Goal: Navigation & Orientation: Find specific page/section

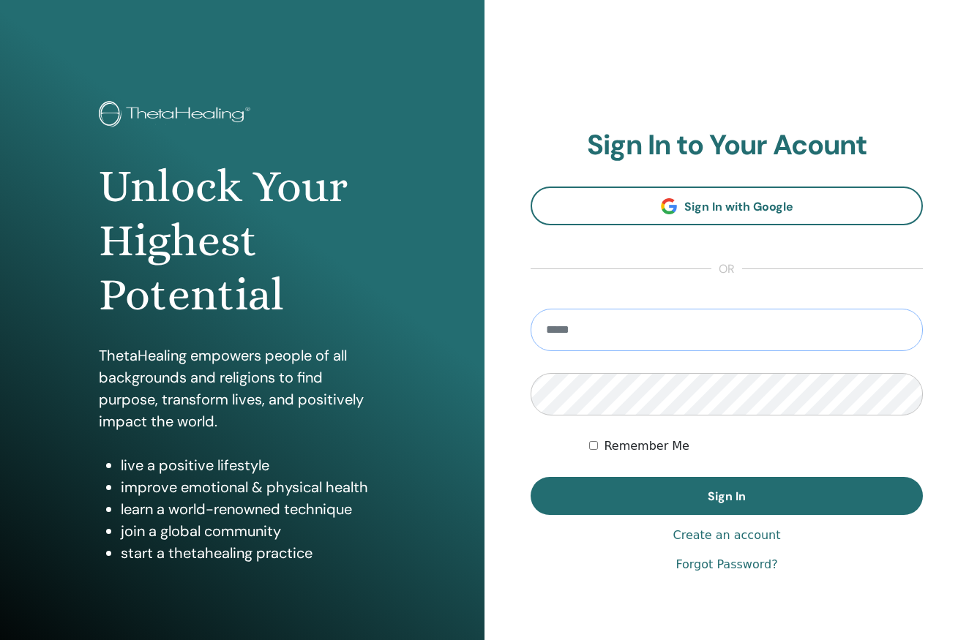
type input "**********"
click at [727, 496] on button "Sign In" at bounding box center [727, 496] width 392 height 38
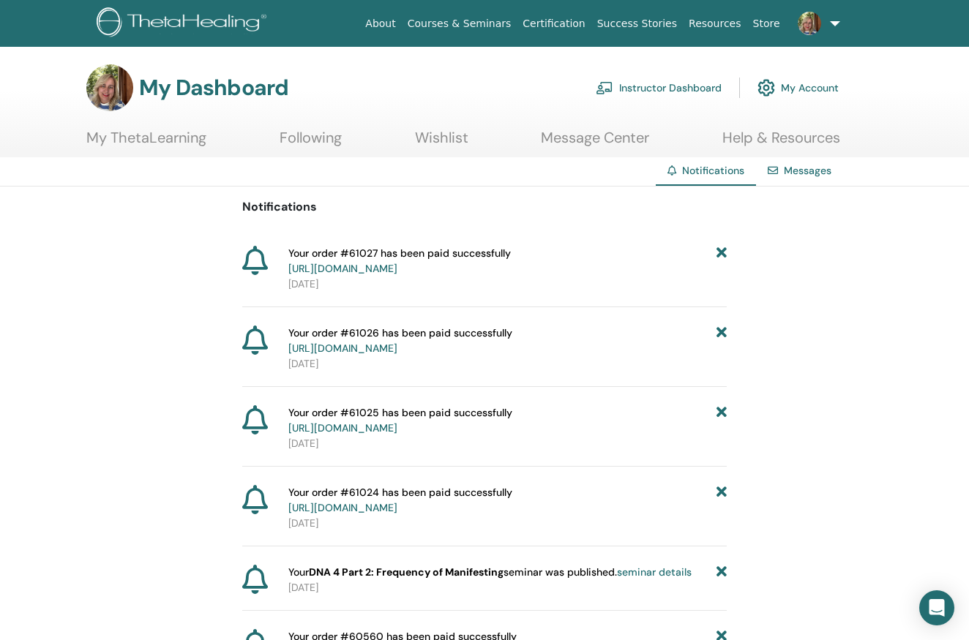
click at [798, 176] on link "Messages" at bounding box center [808, 170] width 48 height 13
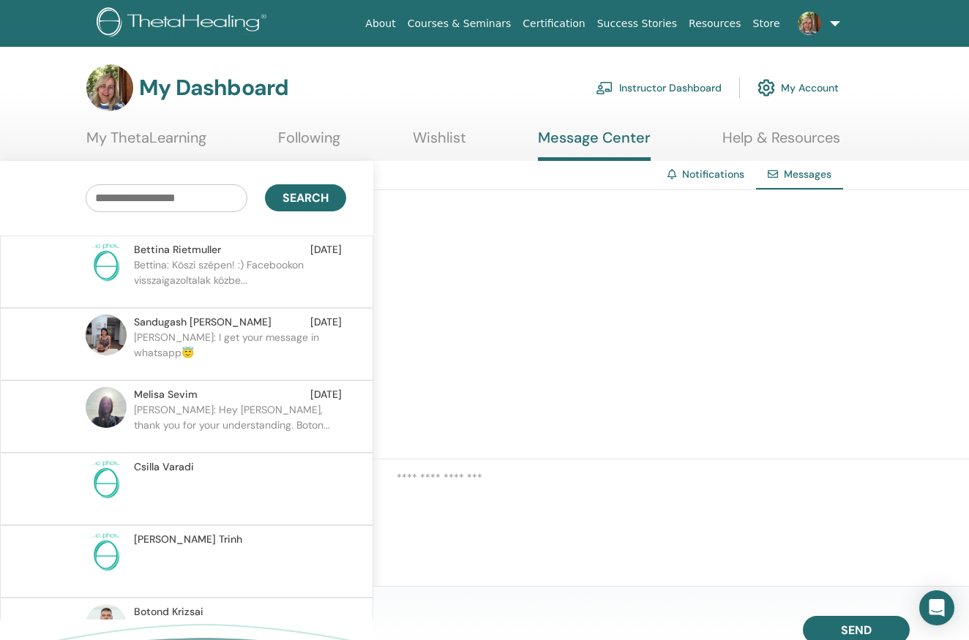
click at [667, 88] on link "Instructor Dashboard" at bounding box center [659, 88] width 126 height 32
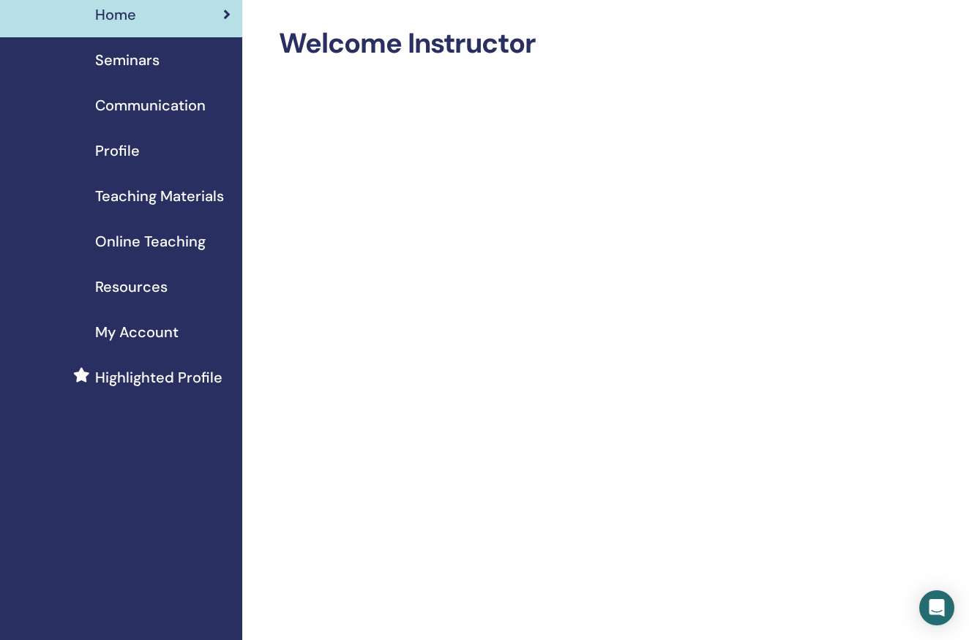
scroll to position [45, 0]
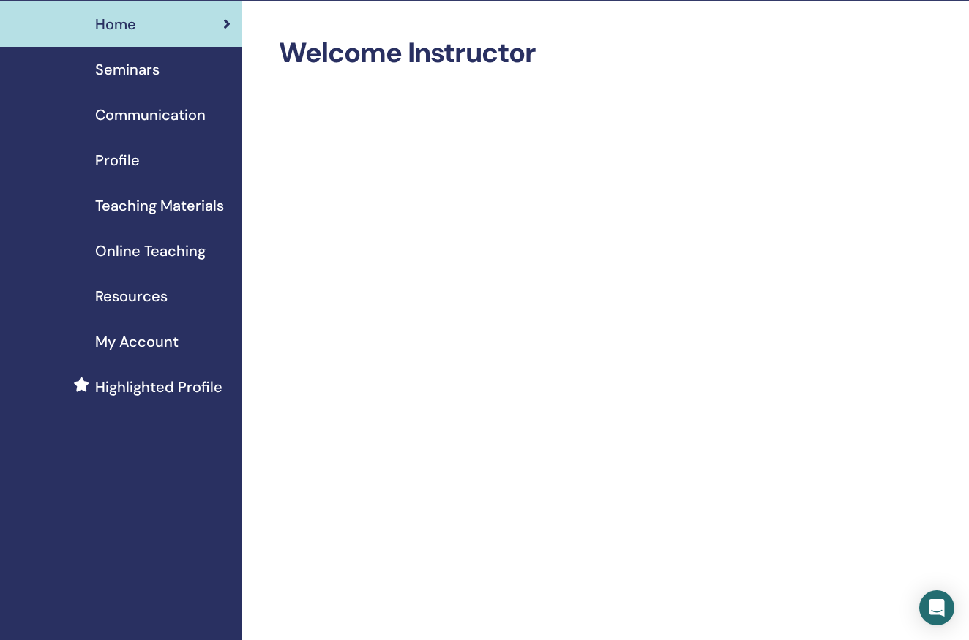
click at [161, 334] on span "My Account" at bounding box center [136, 342] width 83 height 22
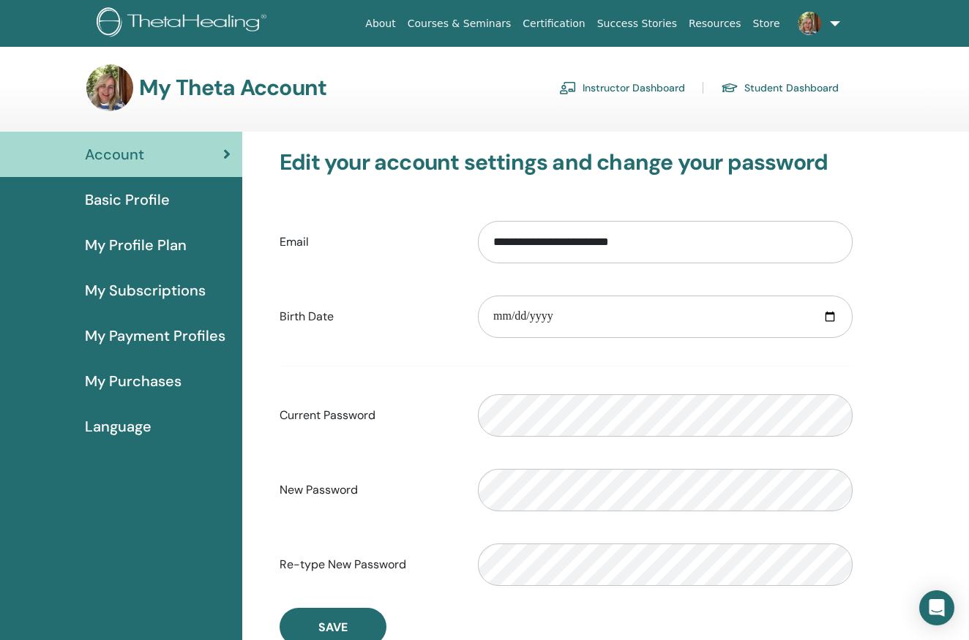
click at [127, 250] on span "My Profile Plan" at bounding box center [136, 245] width 102 height 22
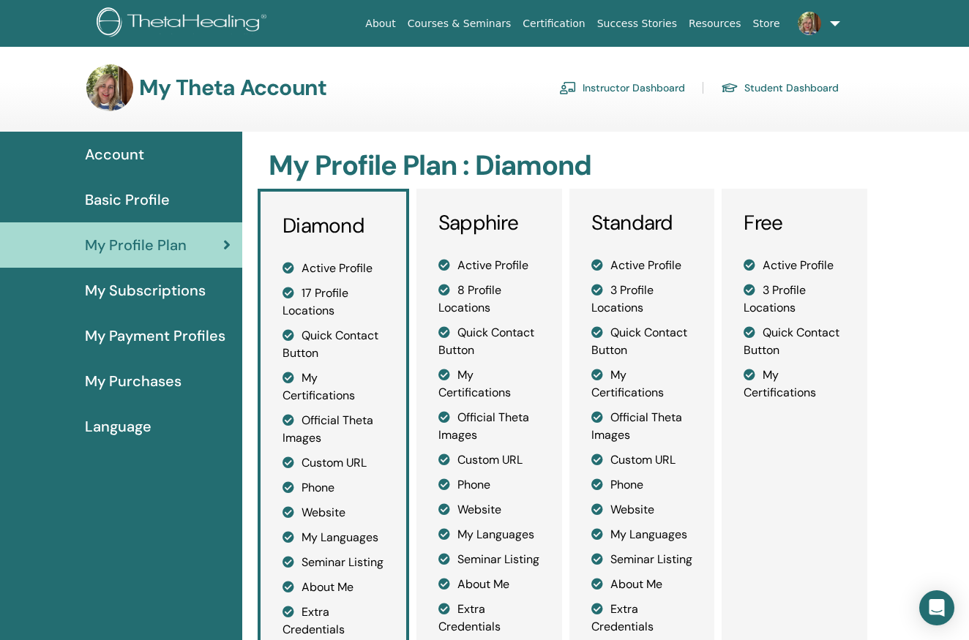
click at [144, 382] on span "My Purchases" at bounding box center [133, 381] width 97 height 22
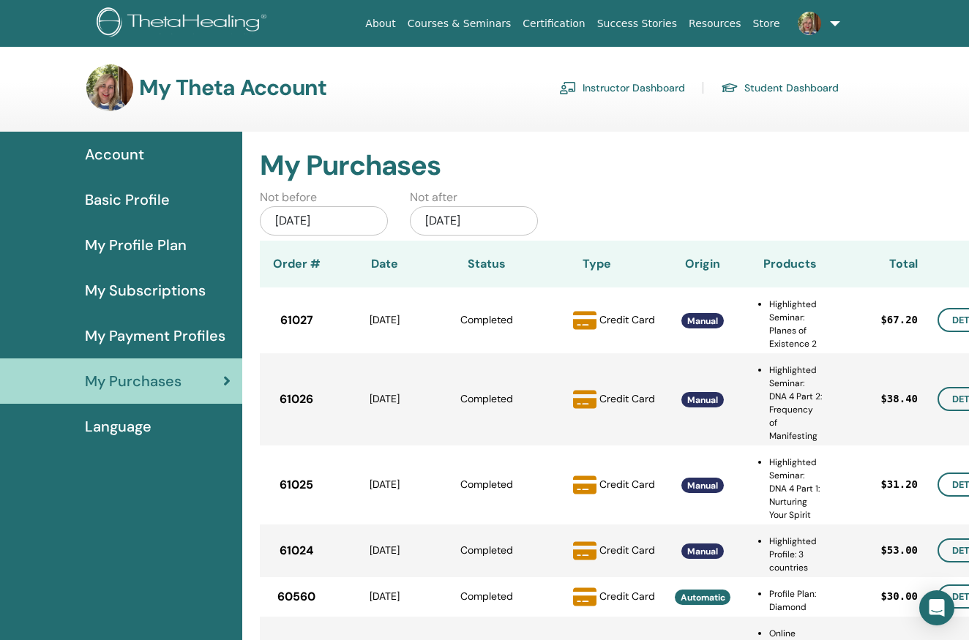
click at [127, 430] on span "Language" at bounding box center [118, 427] width 67 height 22
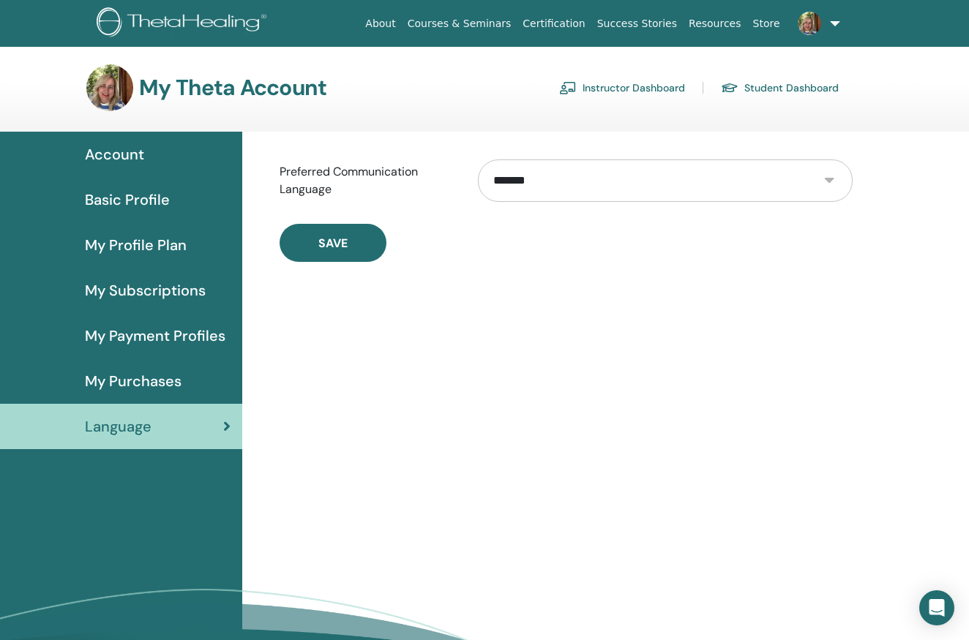
click at [95, 150] on span "Account" at bounding box center [114, 154] width 59 height 22
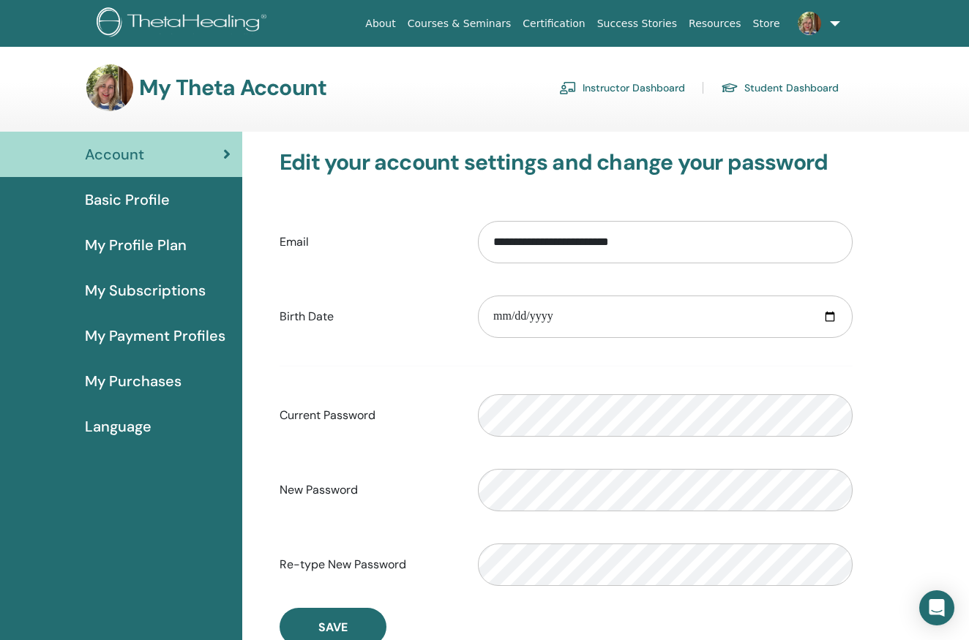
click at [100, 200] on span "Basic Profile" at bounding box center [127, 200] width 85 height 22
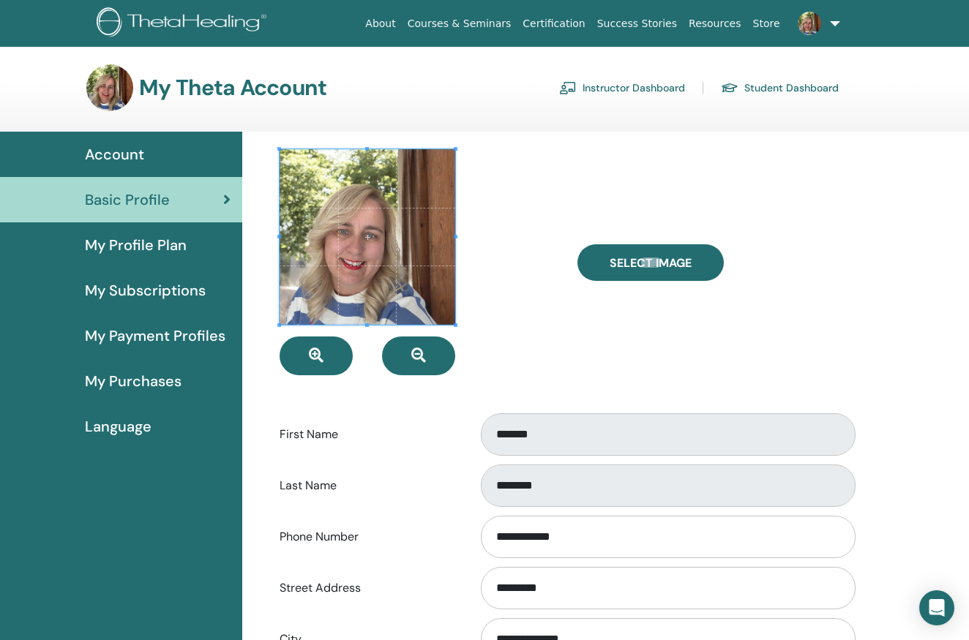
click at [596, 80] on link "Instructor Dashboard" at bounding box center [622, 87] width 126 height 23
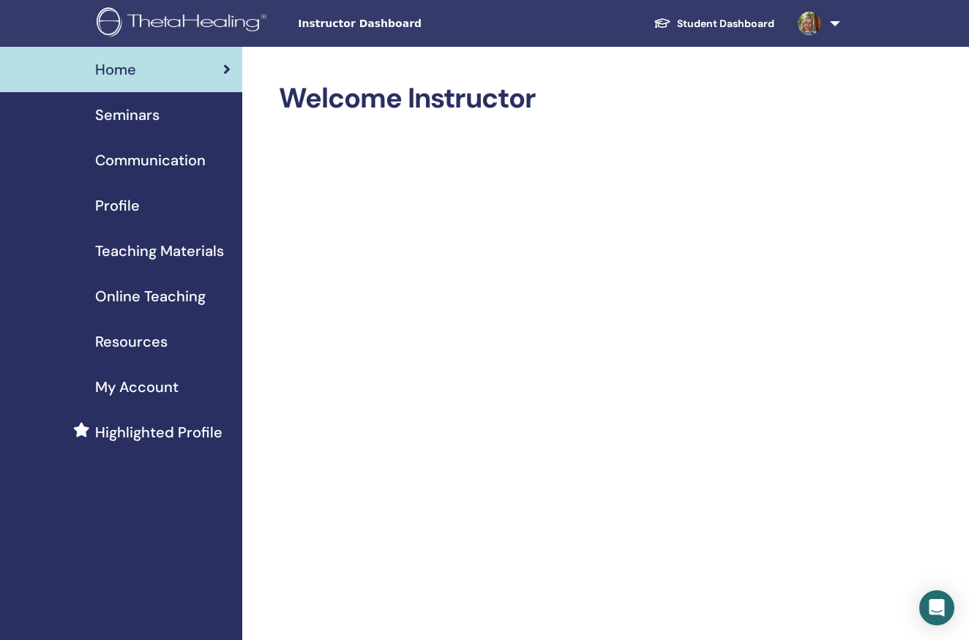
click at [829, 23] on link at bounding box center [816, 23] width 60 height 47
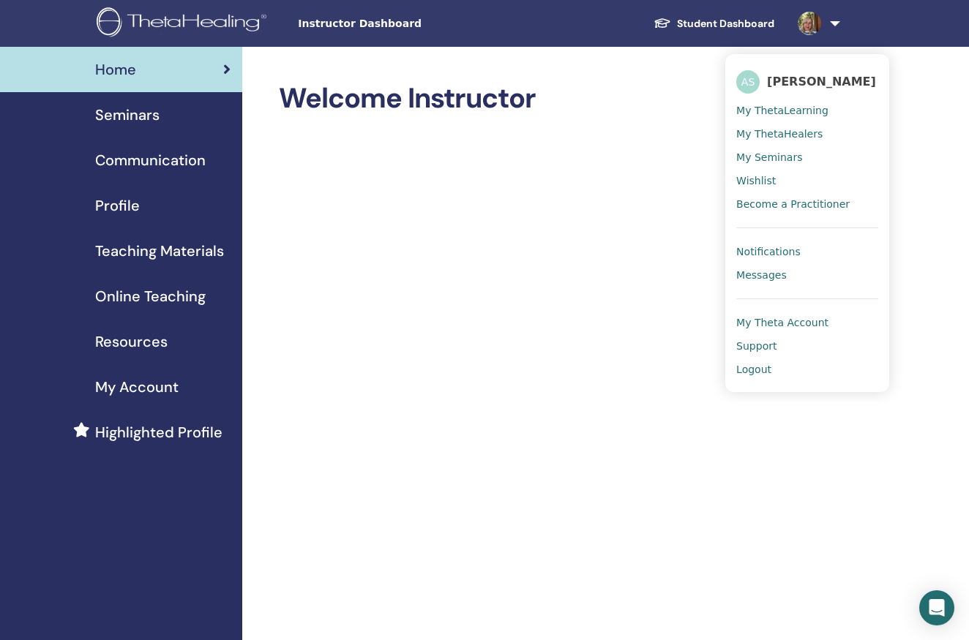
click at [764, 243] on link "Notifications" at bounding box center [807, 251] width 142 height 23
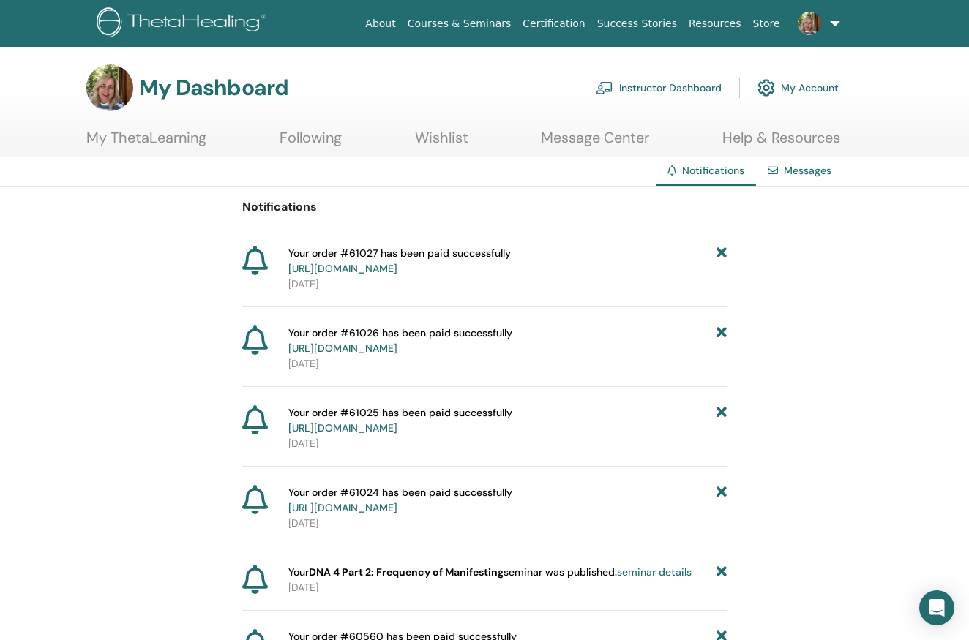
click at [803, 89] on link "My Account" at bounding box center [798, 88] width 81 height 32
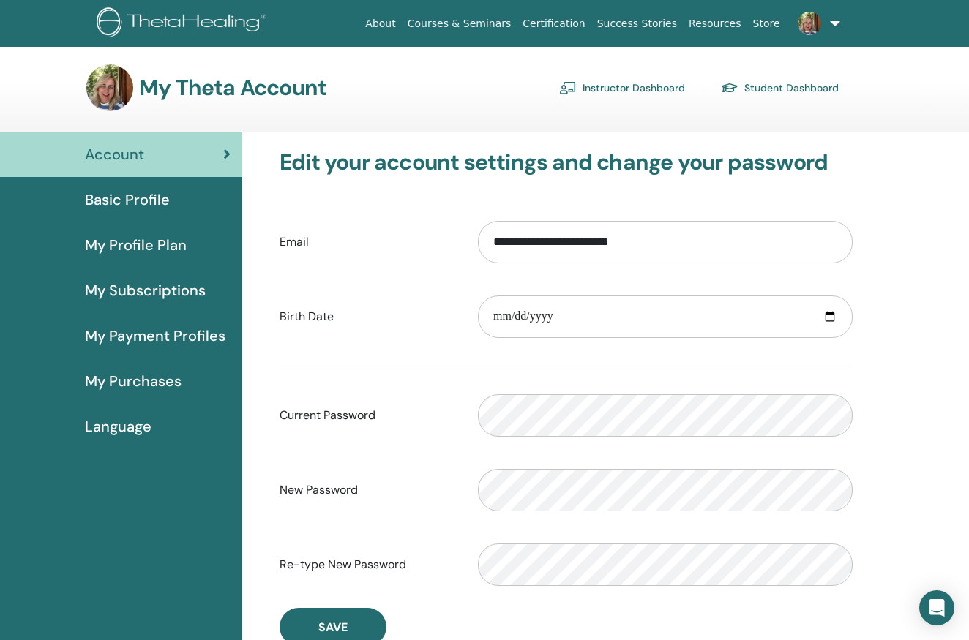
click at [804, 87] on link "Student Dashboard" at bounding box center [780, 87] width 118 height 23
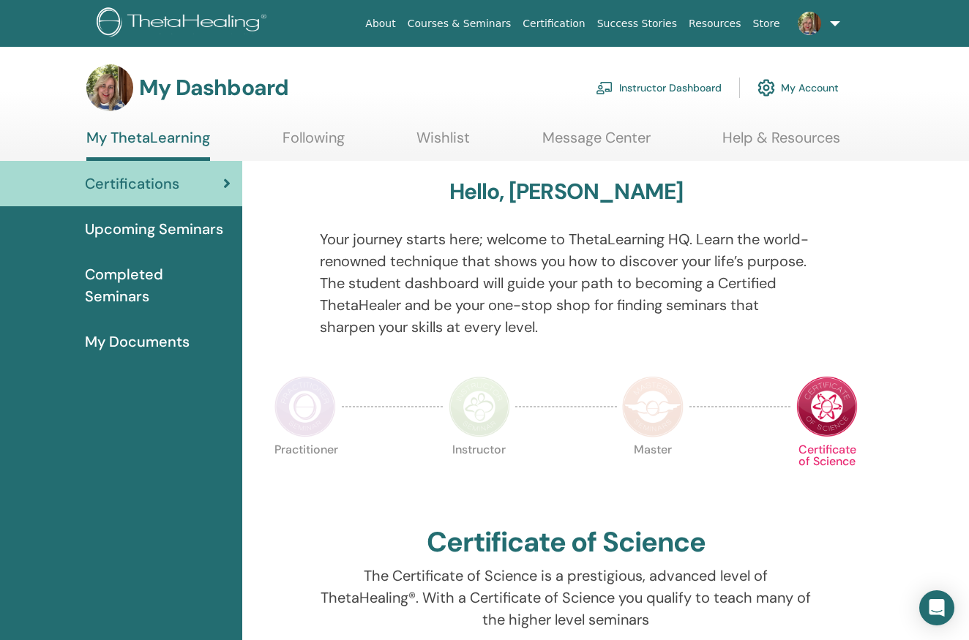
click at [177, 227] on span "Upcoming Seminars" at bounding box center [154, 229] width 138 height 22
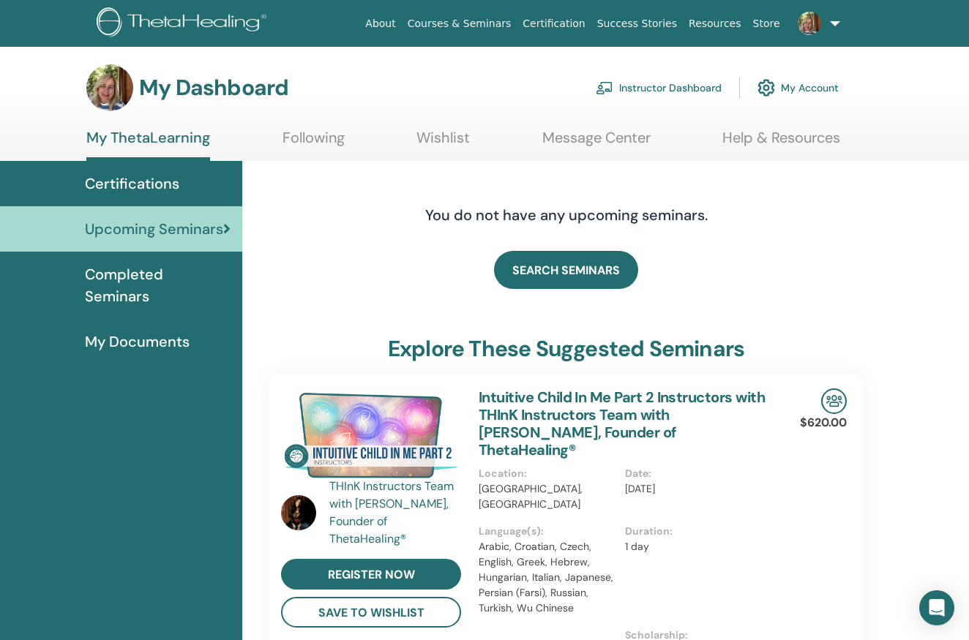
click at [177, 280] on span "Completed Seminars" at bounding box center [158, 285] width 146 height 44
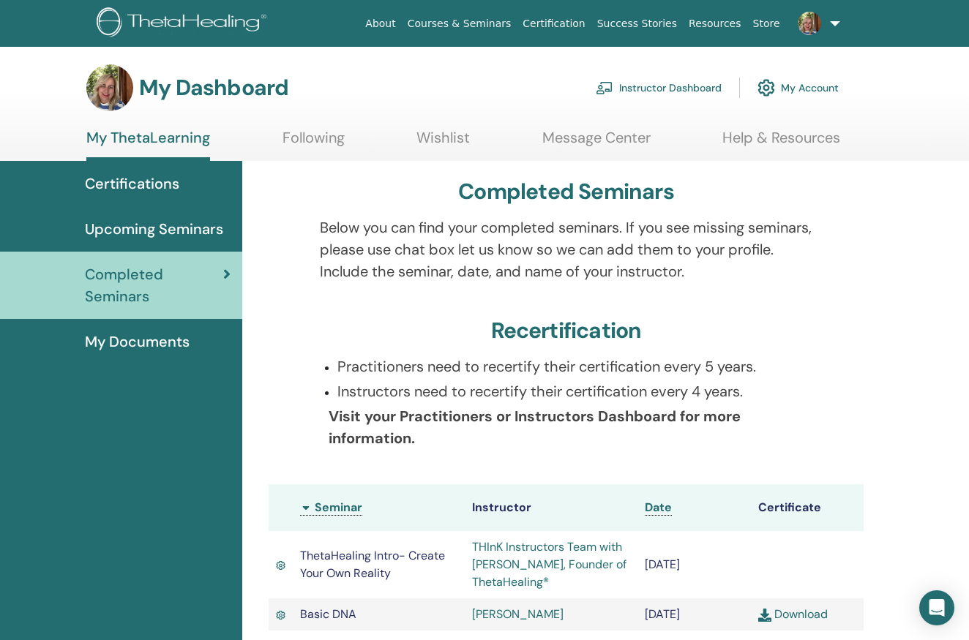
click at [135, 339] on span "My Documents" at bounding box center [137, 342] width 105 height 22
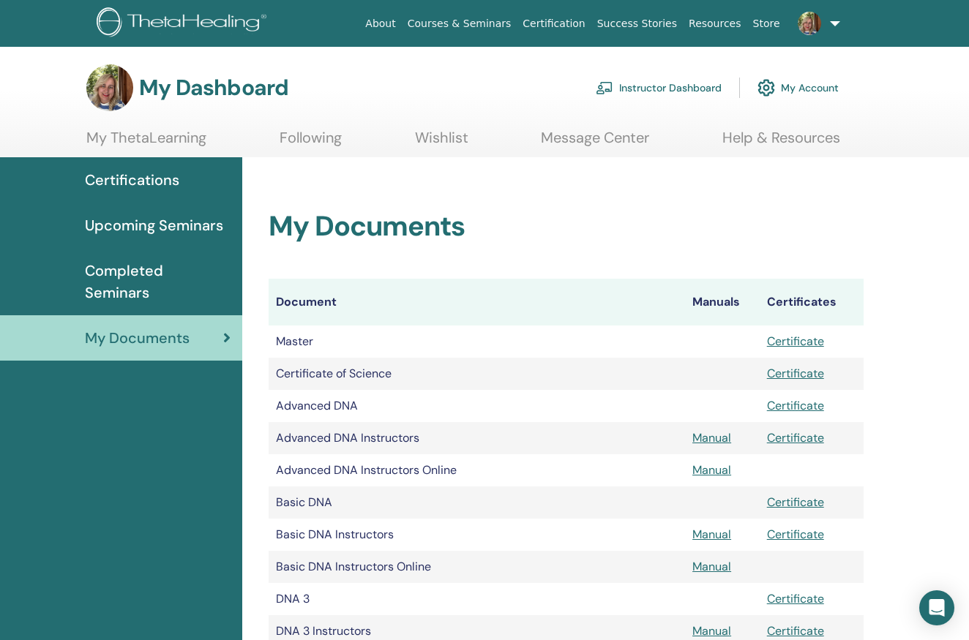
click at [182, 144] on link "My ThetaLearning" at bounding box center [146, 143] width 120 height 29
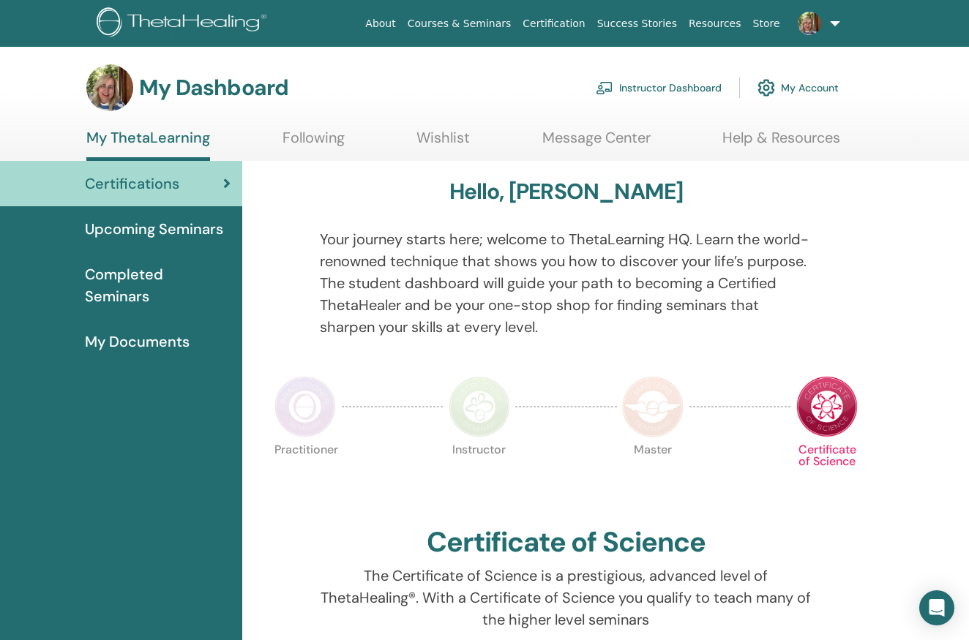
click at [314, 145] on link "Following" at bounding box center [314, 143] width 62 height 29
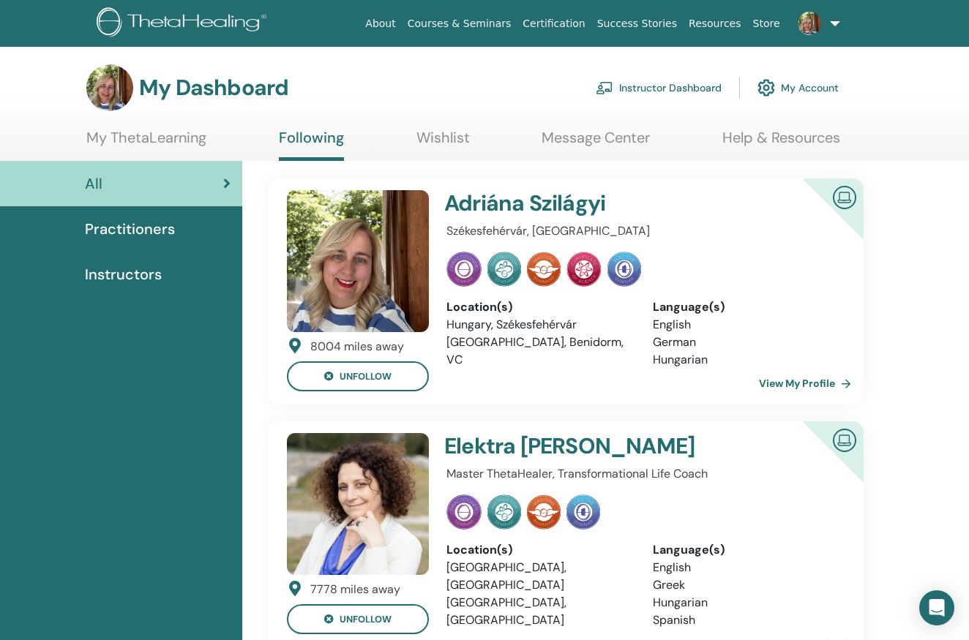
click at [450, 141] on link "Wishlist" at bounding box center [442, 143] width 53 height 29
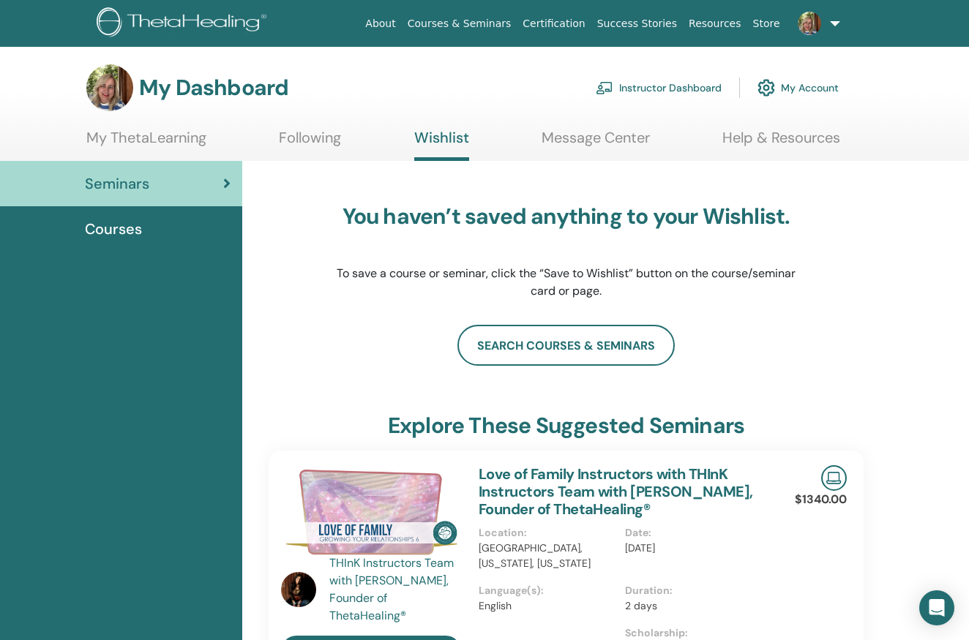
click at [617, 135] on link "Message Center" at bounding box center [596, 143] width 108 height 29
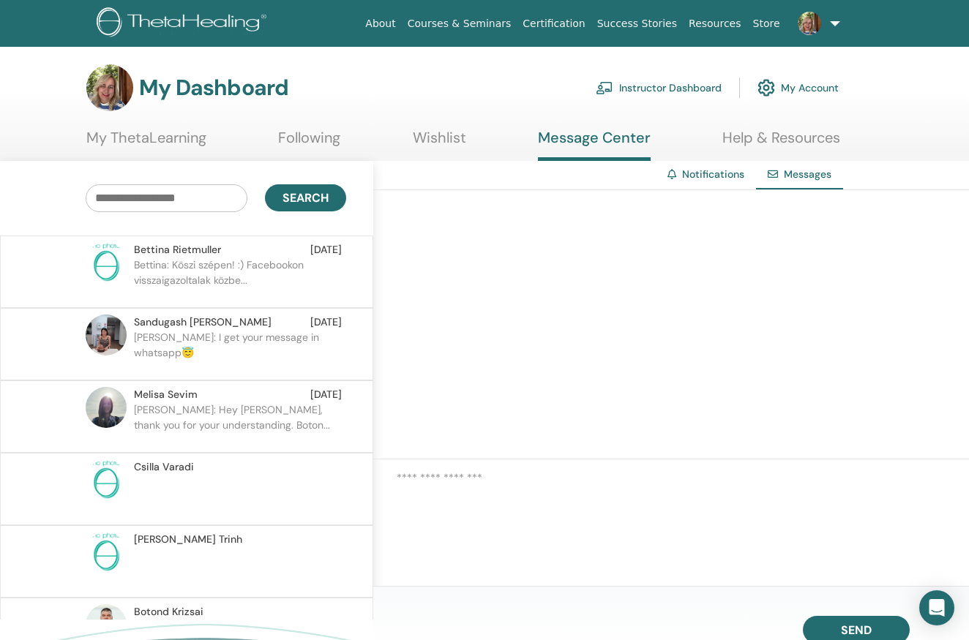
click at [775, 138] on link "Help & Resources" at bounding box center [781, 143] width 118 height 29
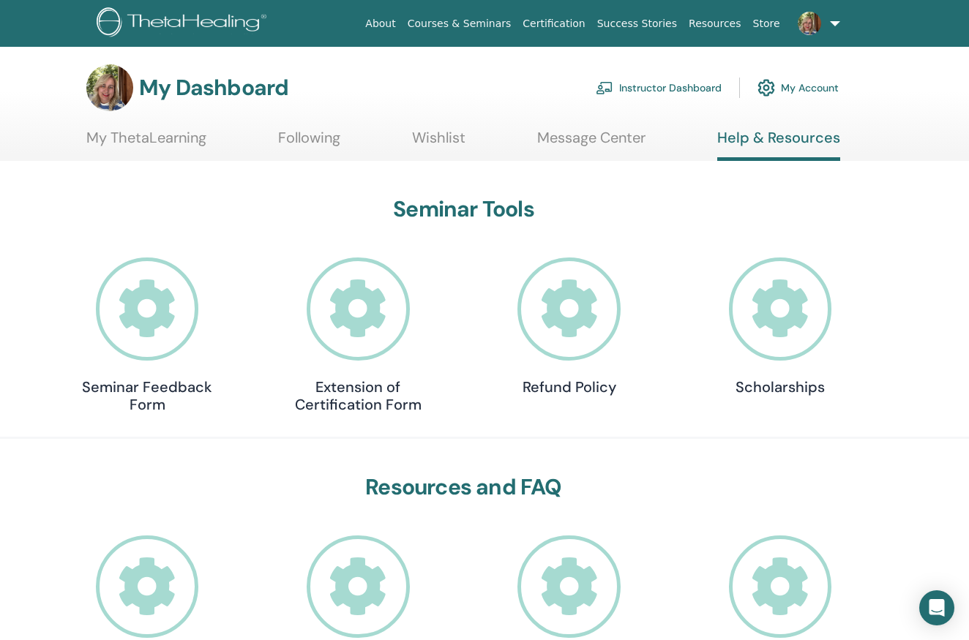
click at [775, 138] on link "Help & Resources" at bounding box center [778, 145] width 123 height 32
click at [655, 85] on link "Instructor Dashboard" at bounding box center [659, 88] width 126 height 32
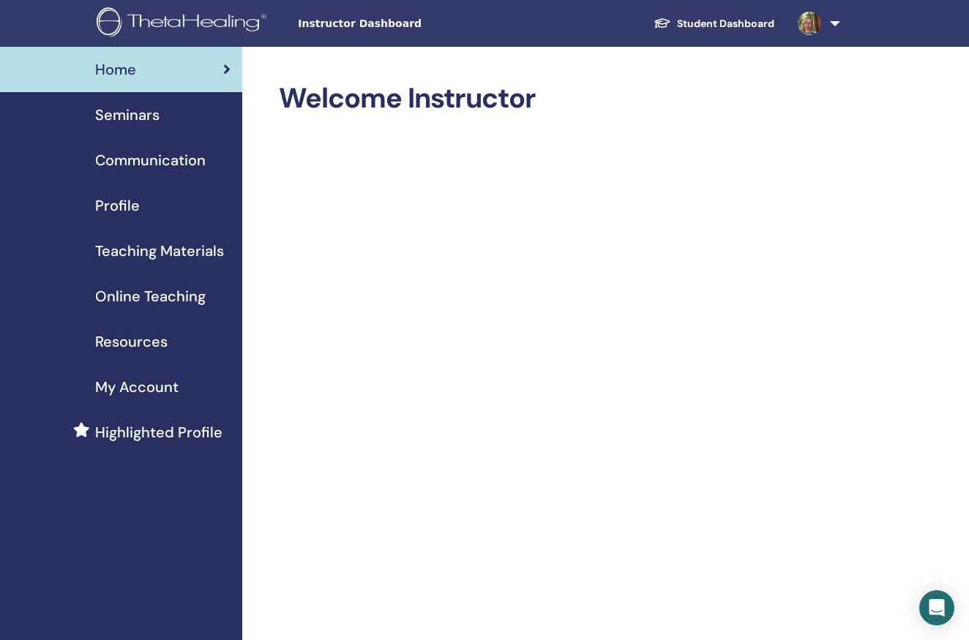
click at [134, 209] on span "Profile" at bounding box center [117, 206] width 45 height 22
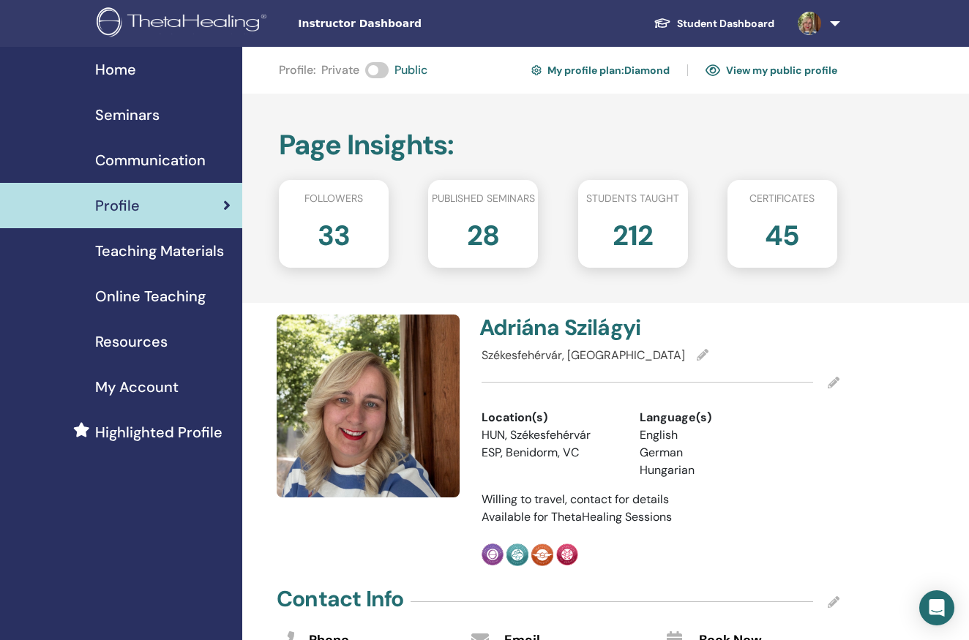
click at [745, 70] on link "View my public profile" at bounding box center [772, 70] width 132 height 23
